Goal: Transaction & Acquisition: Download file/media

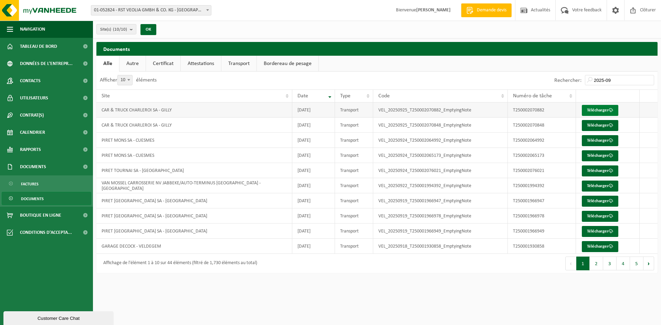
type input "2025-09"
click at [604, 107] on link "Télécharger" at bounding box center [600, 110] width 36 height 11
click at [599, 125] on link "Télécharger" at bounding box center [600, 125] width 36 height 11
click at [586, 138] on link "Télécharger" at bounding box center [600, 140] width 36 height 11
click at [585, 157] on link "Télécharger" at bounding box center [600, 155] width 36 height 11
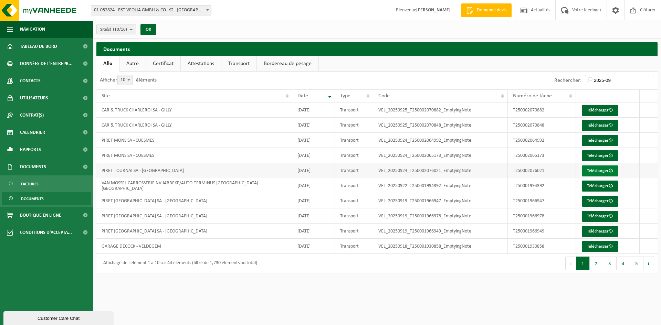
click at [592, 172] on link "Télécharger" at bounding box center [600, 171] width 36 height 11
click at [589, 186] on link "Télécharger" at bounding box center [600, 186] width 36 height 11
click at [589, 197] on link "Télécharger" at bounding box center [600, 201] width 36 height 11
click at [594, 214] on link "Télécharger" at bounding box center [600, 216] width 36 height 11
click at [601, 229] on link "Télécharger" at bounding box center [600, 231] width 36 height 11
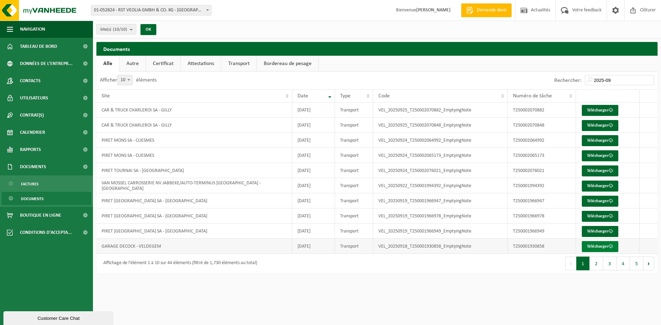
click at [593, 246] on link "Télécharger" at bounding box center [600, 246] width 36 height 11
click at [598, 264] on button "2" at bounding box center [595, 264] width 13 height 14
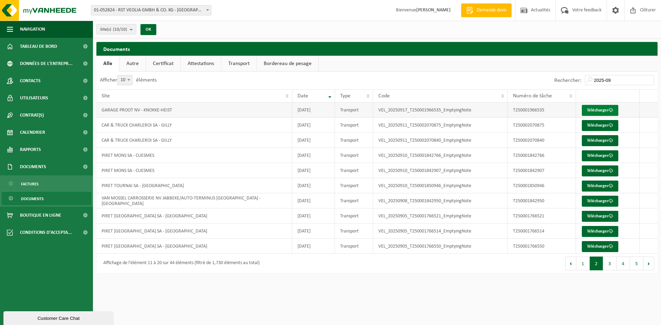
click at [587, 108] on link "Télécharger" at bounding box center [600, 110] width 36 height 11
click at [598, 124] on link "Télécharger" at bounding box center [600, 125] width 36 height 11
click at [594, 139] on link "Télécharger" at bounding box center [600, 140] width 36 height 11
click at [587, 154] on link "Télécharger" at bounding box center [600, 155] width 36 height 11
click at [593, 168] on link "Télécharger" at bounding box center [600, 171] width 36 height 11
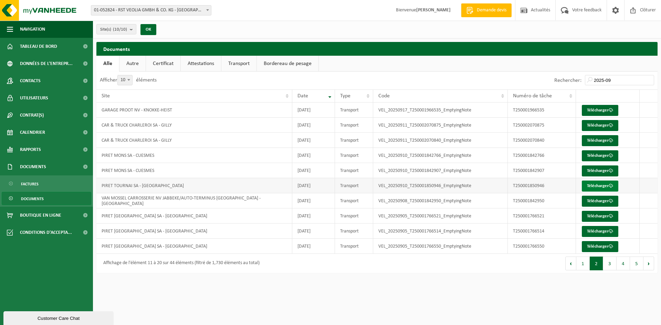
click at [585, 183] on link "Télécharger" at bounding box center [600, 186] width 36 height 11
click at [588, 198] on link "Télécharger" at bounding box center [600, 201] width 36 height 11
click at [598, 215] on link "Télécharger" at bounding box center [600, 216] width 36 height 11
click at [588, 226] on link "Télécharger" at bounding box center [600, 231] width 36 height 11
click at [598, 243] on link "Télécharger" at bounding box center [600, 246] width 36 height 11
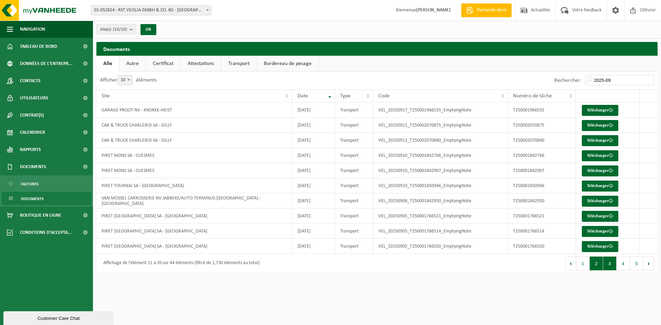
click at [606, 265] on button "3" at bounding box center [609, 264] width 13 height 14
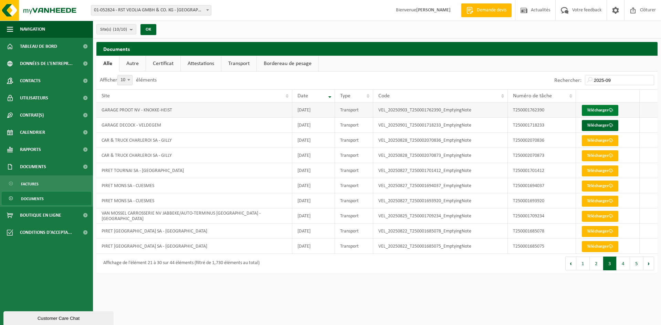
click at [597, 109] on link "Télécharger" at bounding box center [600, 110] width 36 height 11
click at [591, 127] on link "Télécharger" at bounding box center [600, 125] width 36 height 11
click at [593, 268] on button "2" at bounding box center [595, 264] width 13 height 14
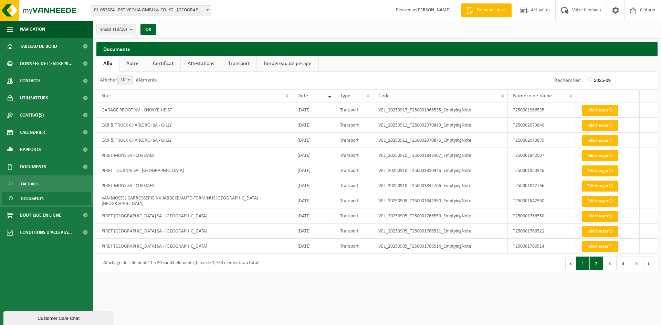
click at [577, 264] on button "1" at bounding box center [582, 264] width 13 height 14
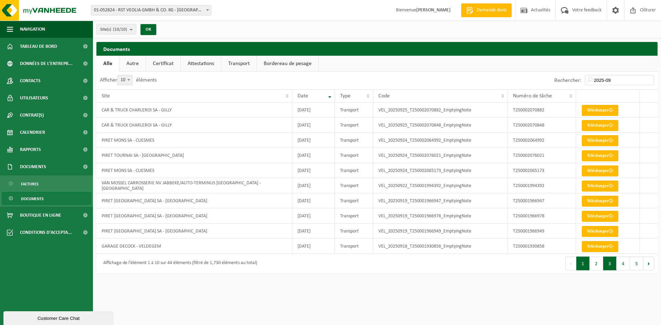
click at [612, 263] on button "3" at bounding box center [609, 264] width 13 height 14
